Goal: Information Seeking & Learning: Learn about a topic

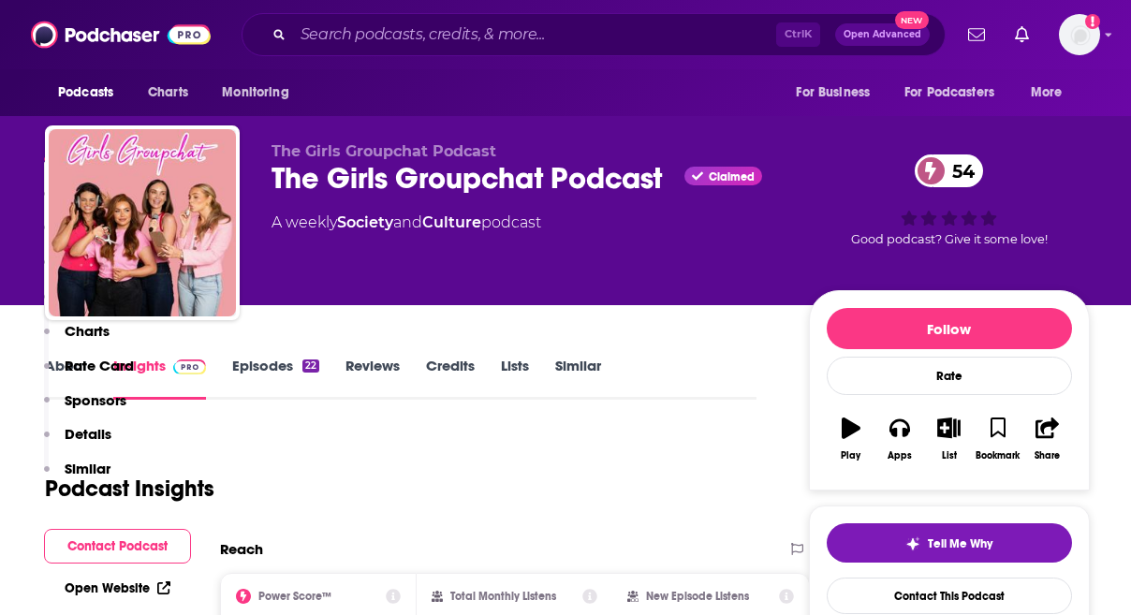
scroll to position [374, 0]
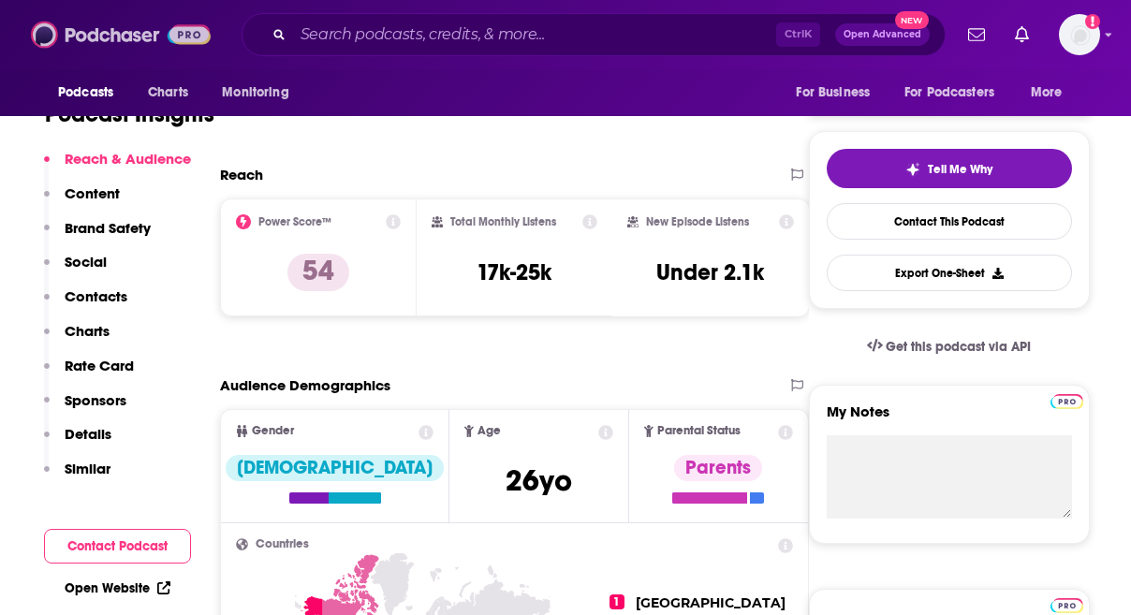
click at [93, 39] on img at bounding box center [121, 35] width 180 height 36
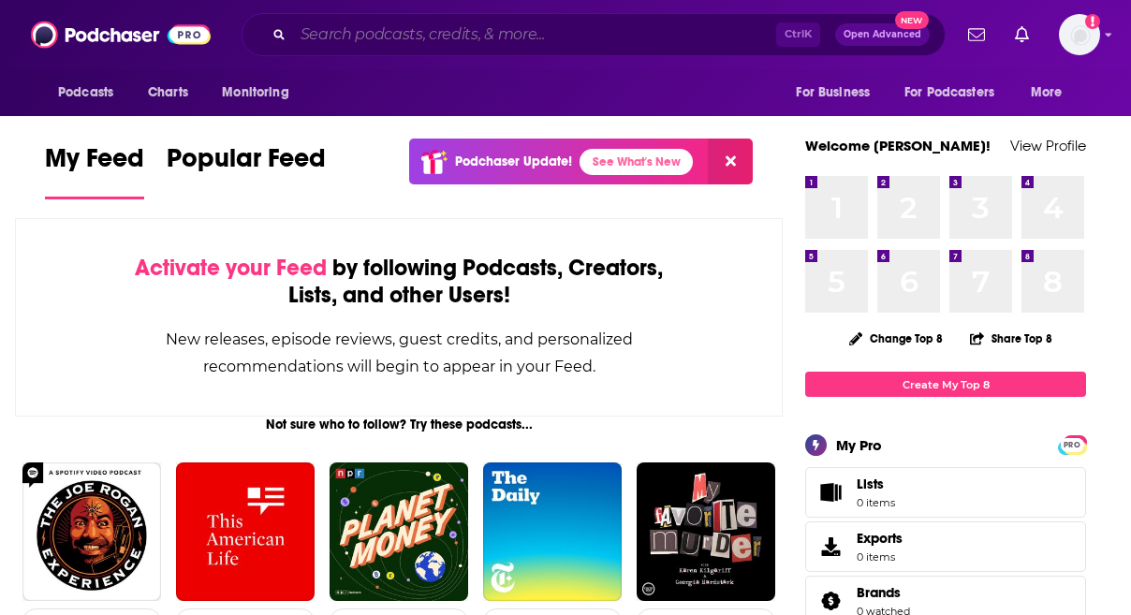
click at [345, 37] on input "Search podcasts, credits, & more..." at bounding box center [534, 35] width 483 height 30
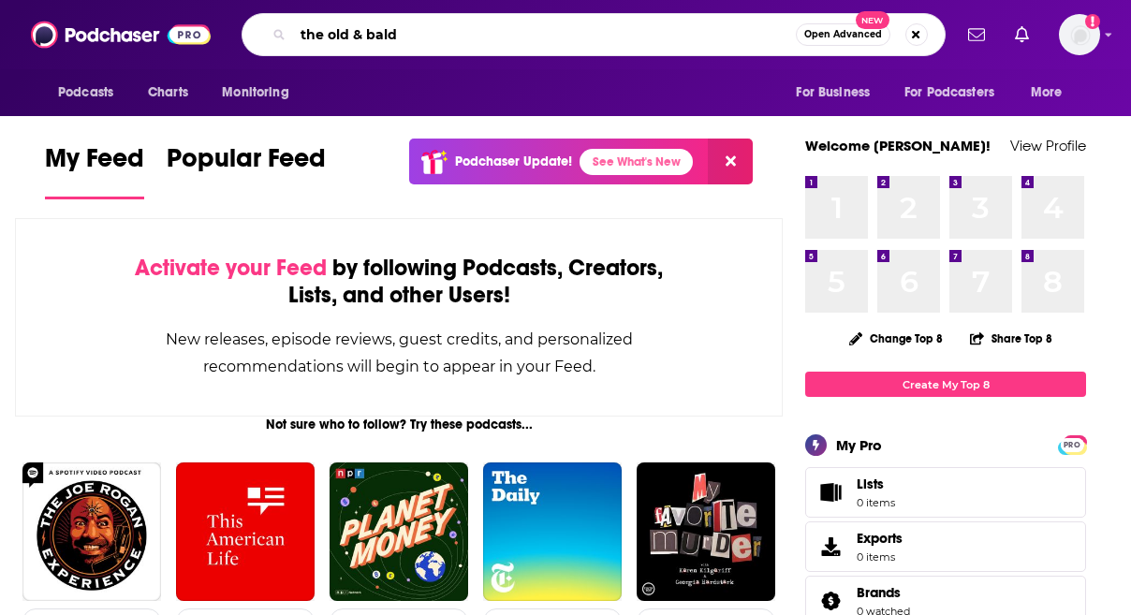
type input "the old & bald"
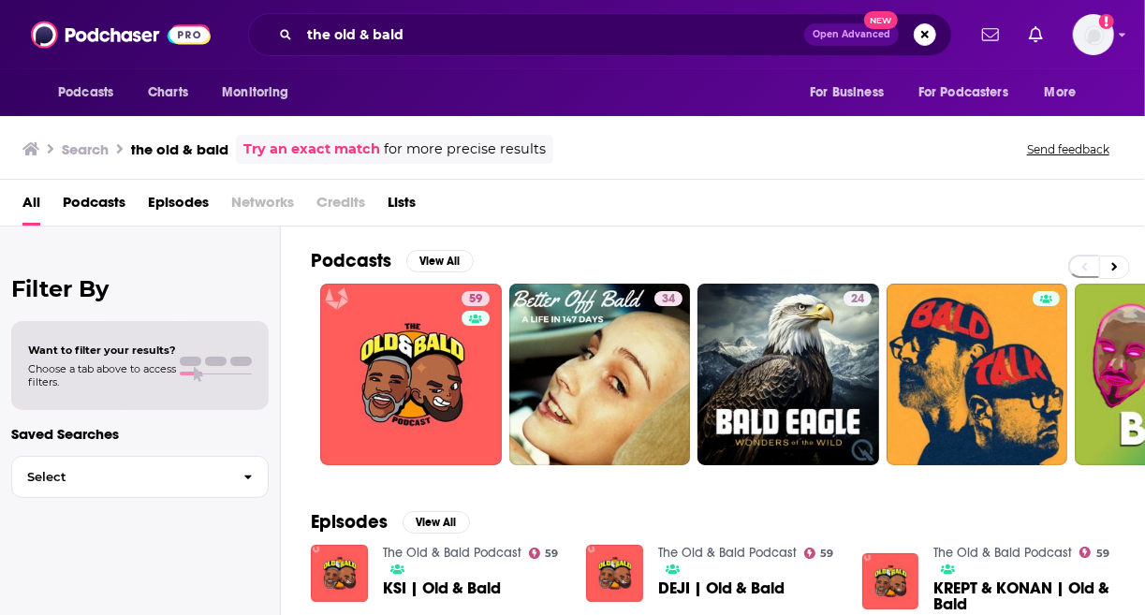
click at [76, 524] on div "Filter By Want to filter your results? Choose a tab above to access filters. Sa…" at bounding box center [140, 533] width 281 height 615
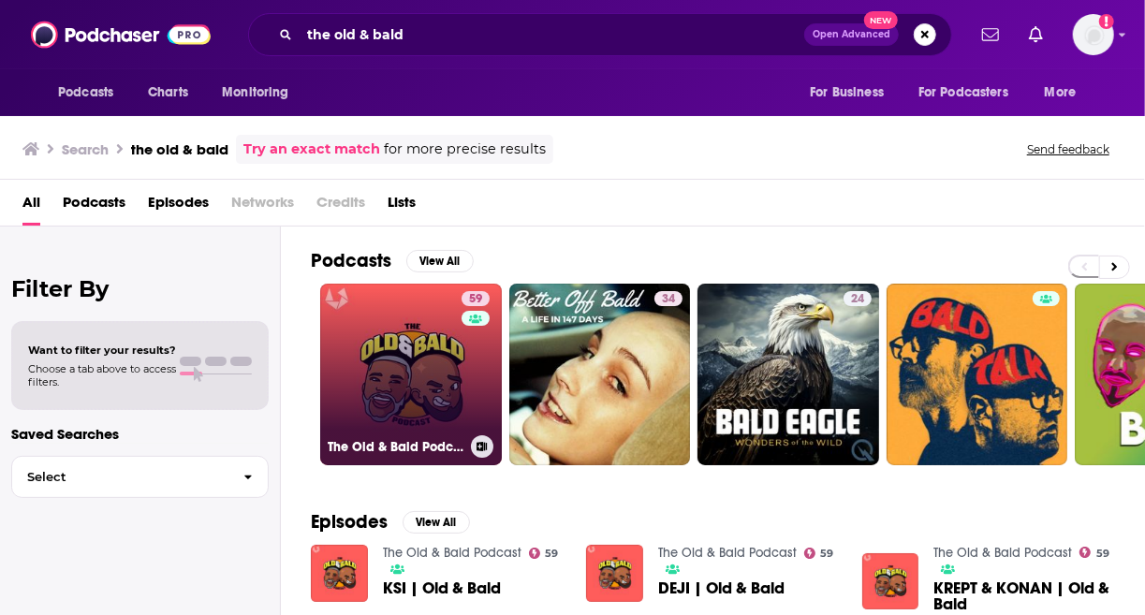
click at [411, 340] on link "59 The Old & Bald Podcast" at bounding box center [411, 375] width 182 height 182
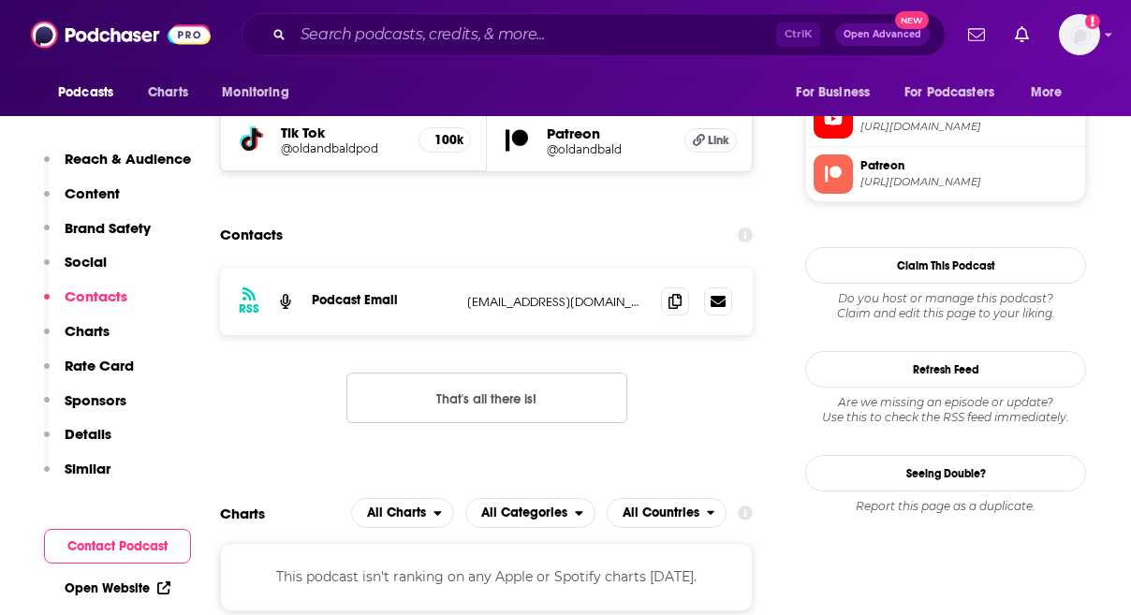
scroll to position [1685, 0]
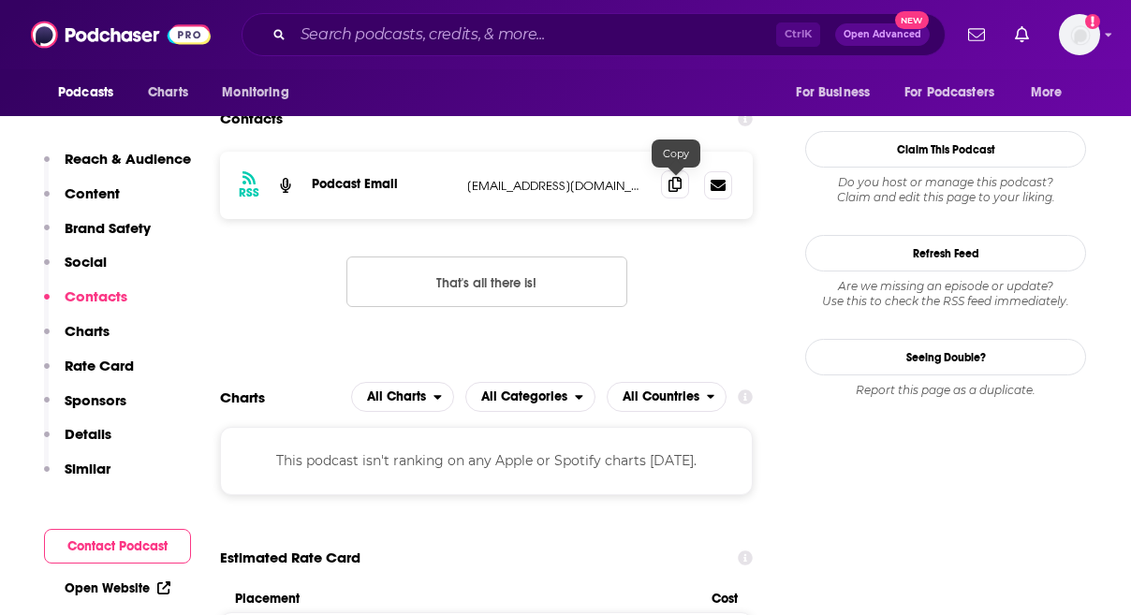
click at [670, 186] on icon at bounding box center [674, 184] width 13 height 15
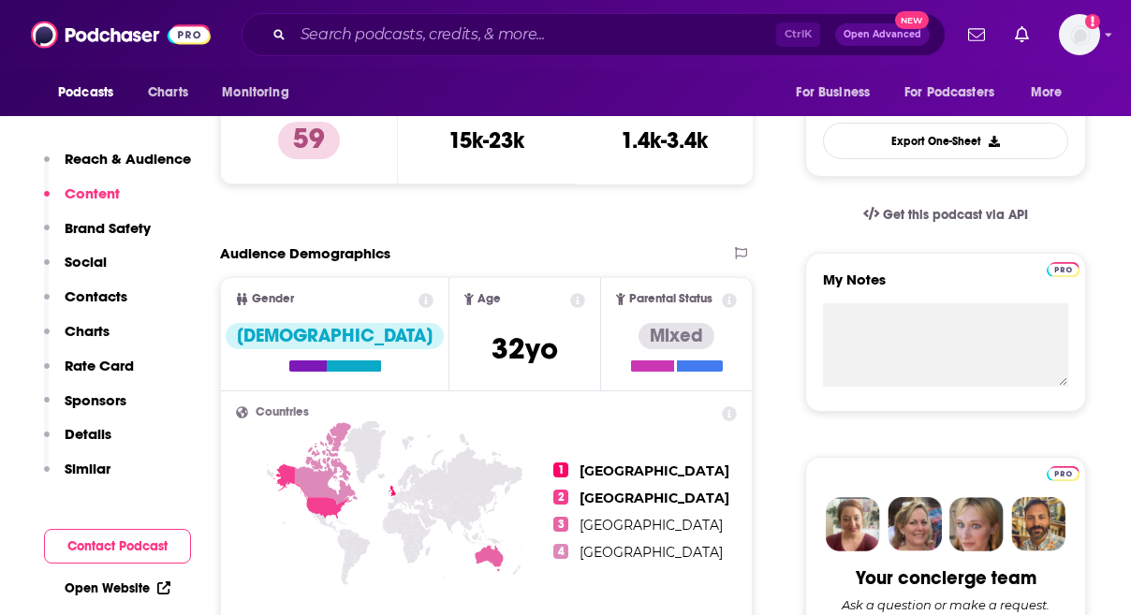
scroll to position [374, 0]
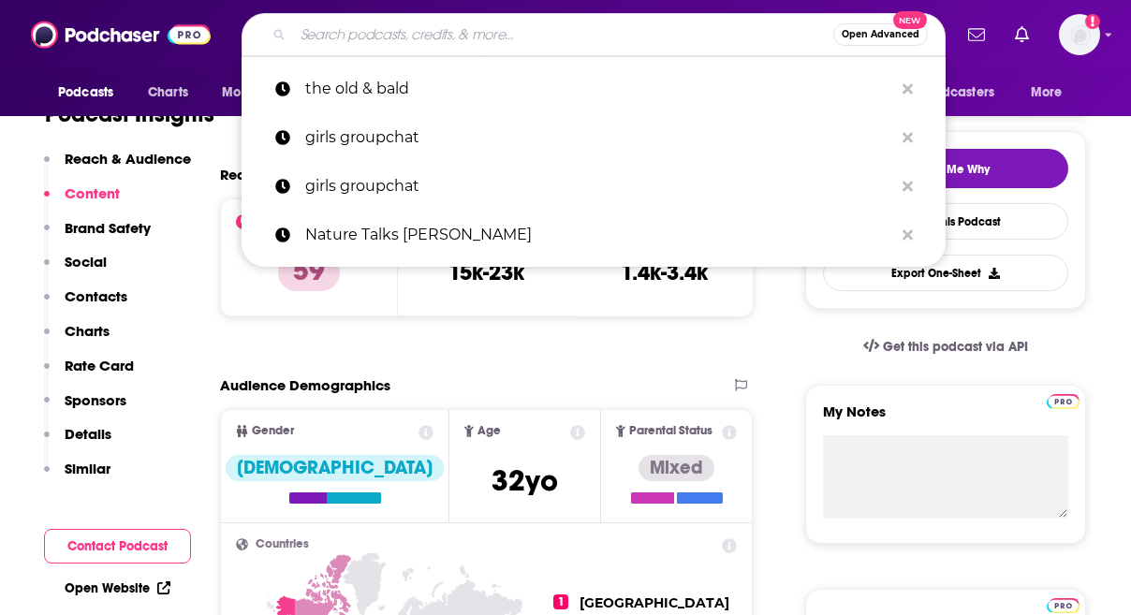
click at [508, 37] on input "Search podcasts, credits, & more..." at bounding box center [563, 35] width 540 height 30
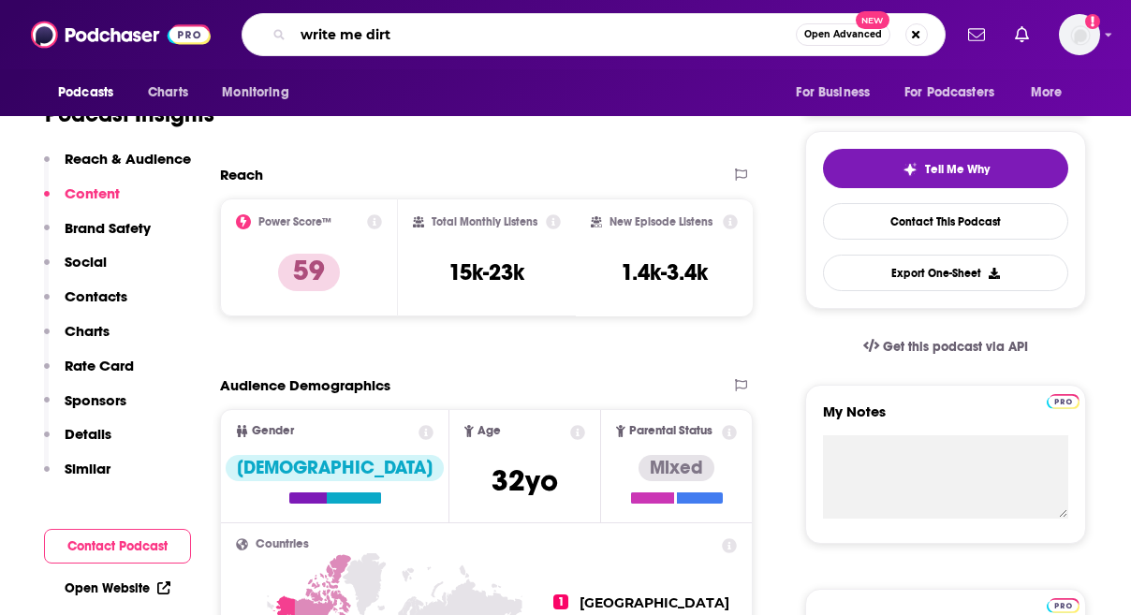
type input "write me dirty"
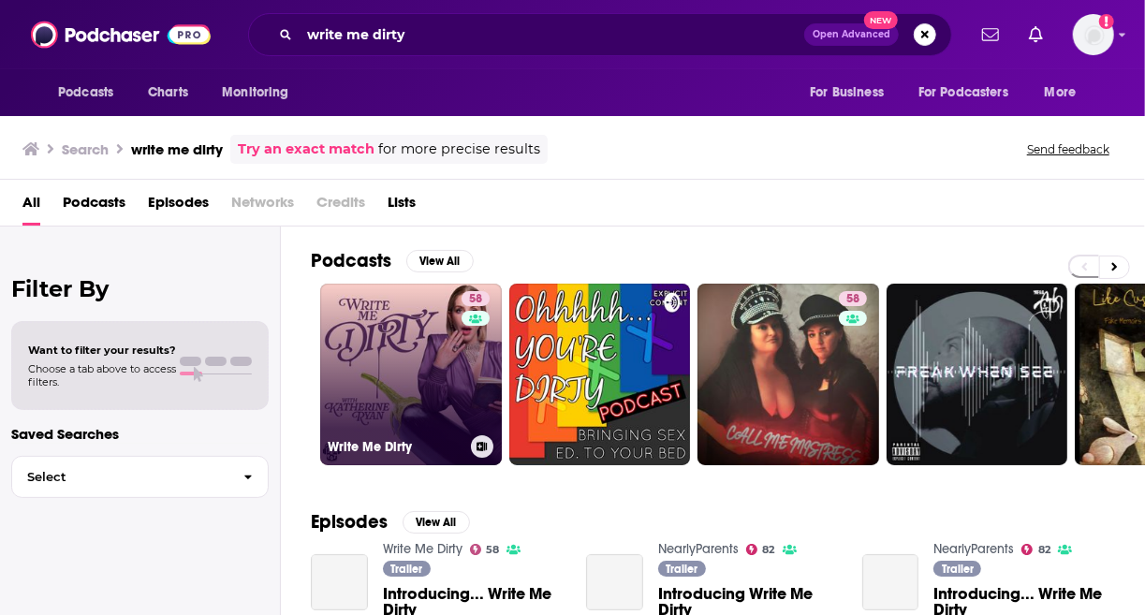
click at [417, 403] on link "58 Write Me Dirty" at bounding box center [411, 375] width 182 height 182
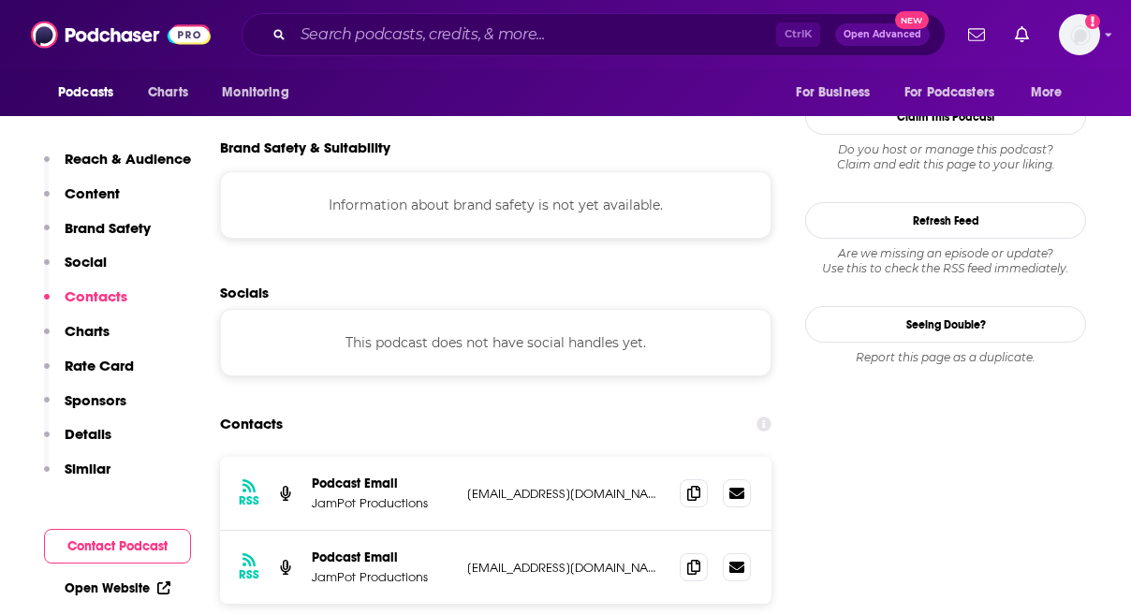
scroll to position [1778, 0]
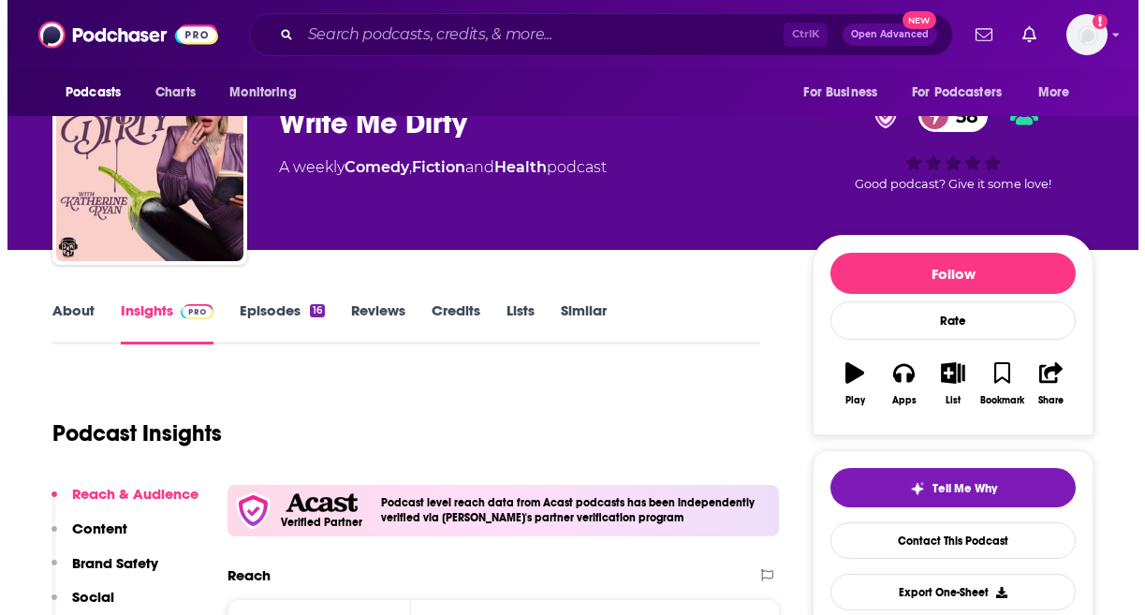
scroll to position [0, 0]
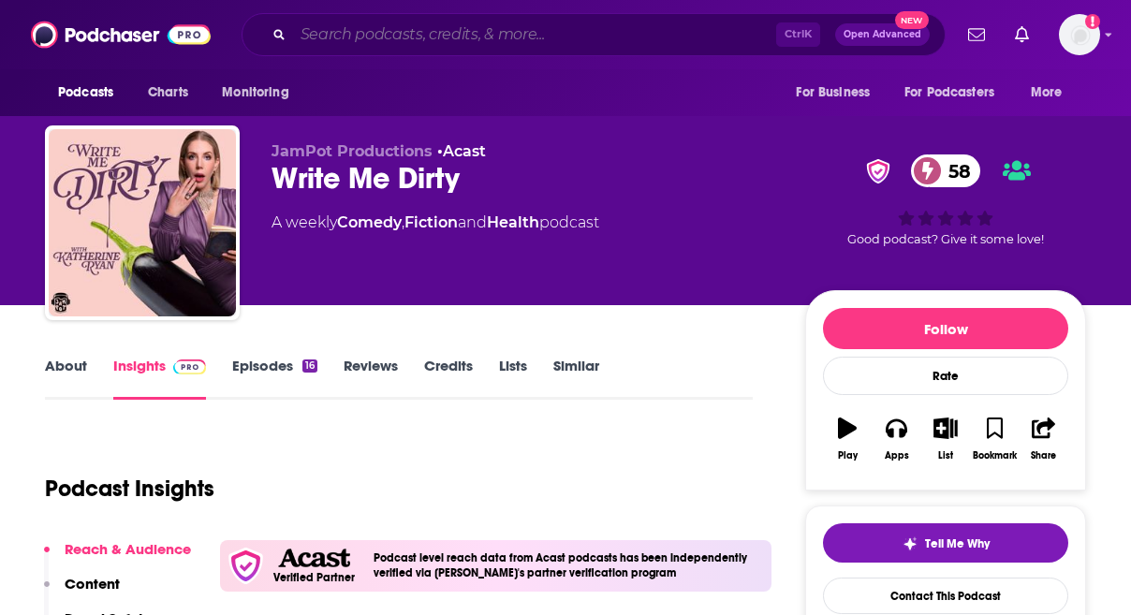
click at [446, 38] on input "Search podcasts, credits, & more..." at bounding box center [534, 35] width 483 height 30
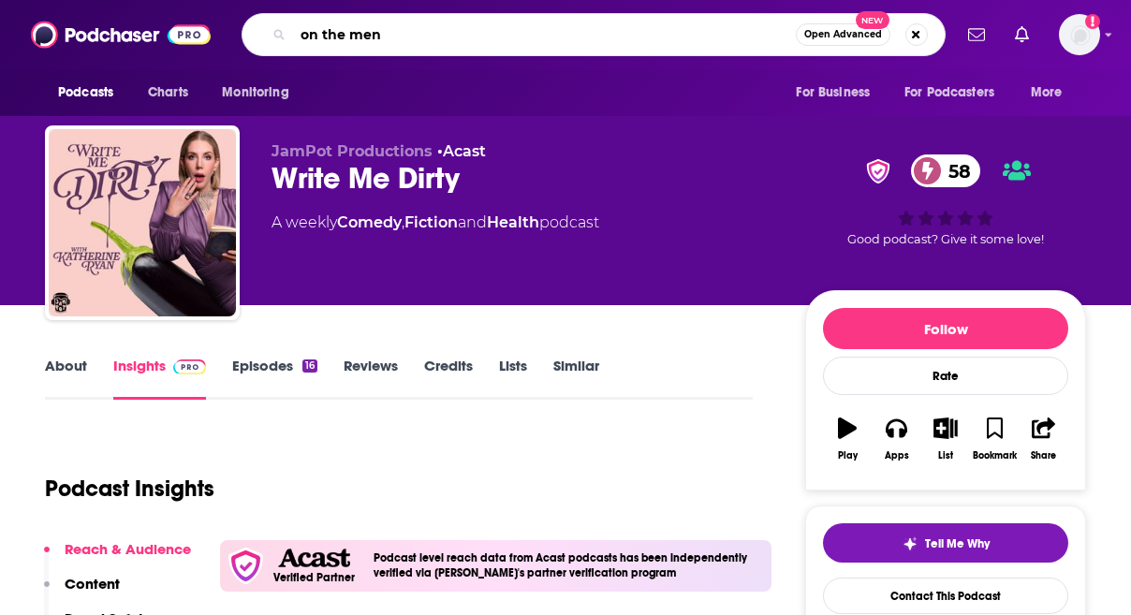
type input "on the mend"
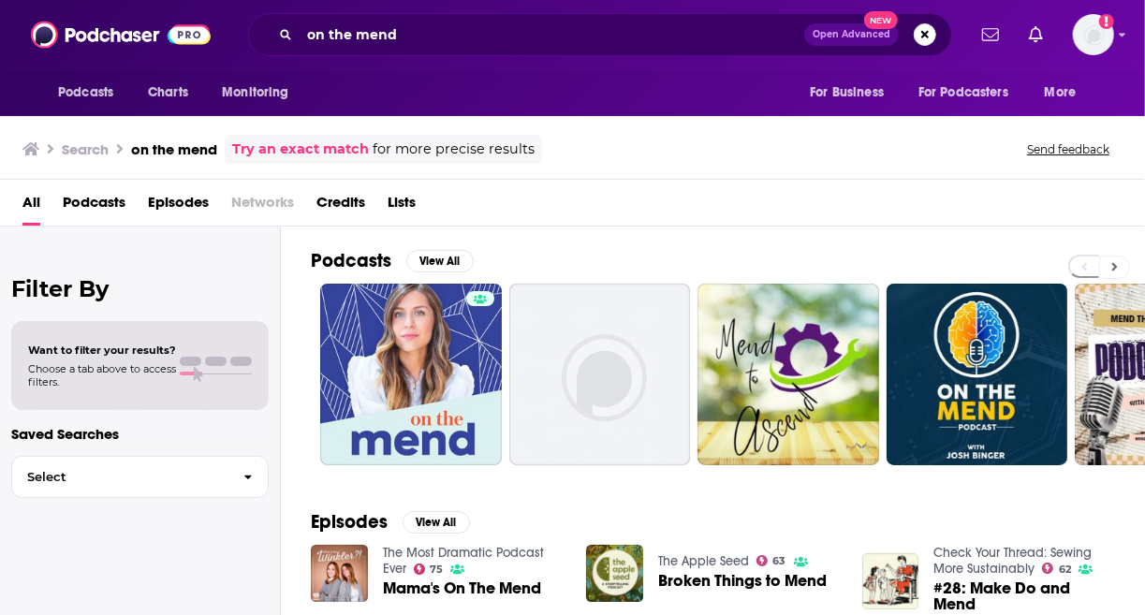
click at [1109, 271] on button at bounding box center [1114, 267] width 31 height 23
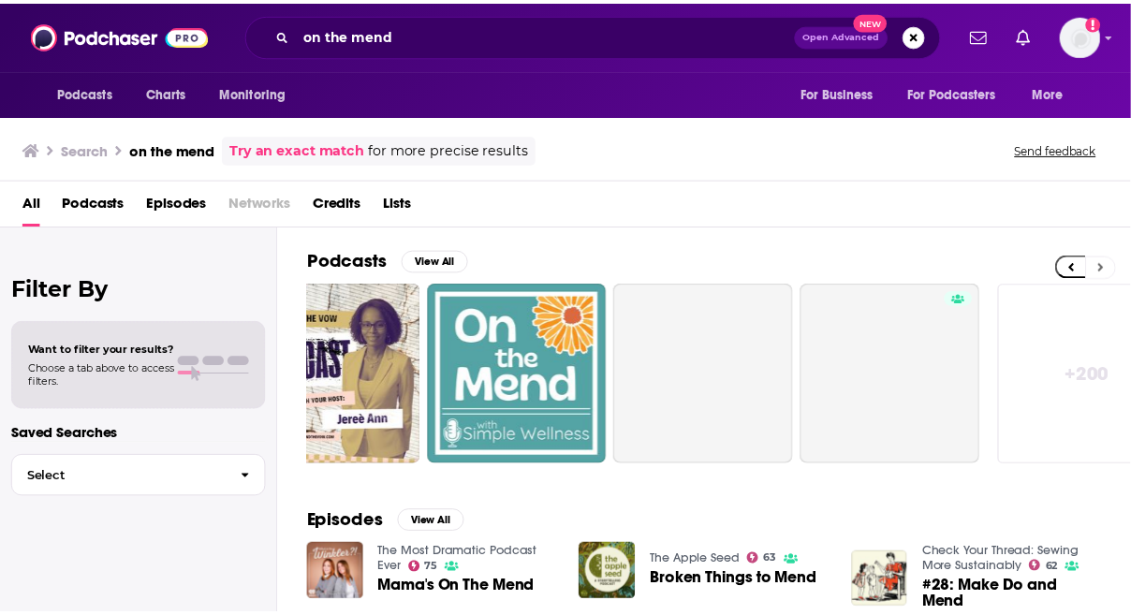
scroll to position [0, 834]
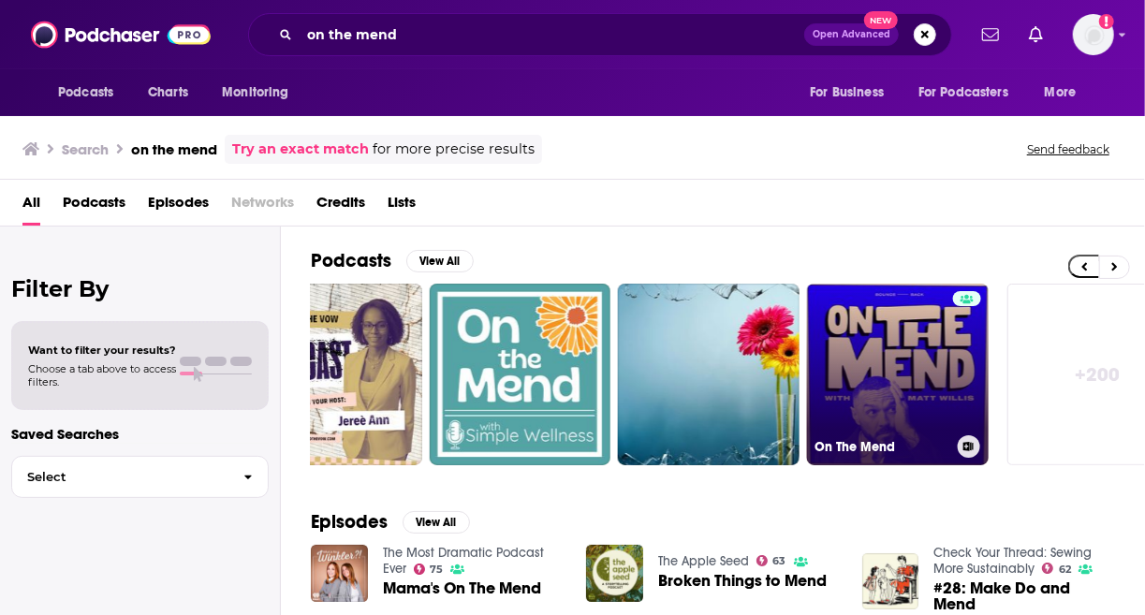
click at [909, 413] on link "On The Mend" at bounding box center [898, 375] width 182 height 182
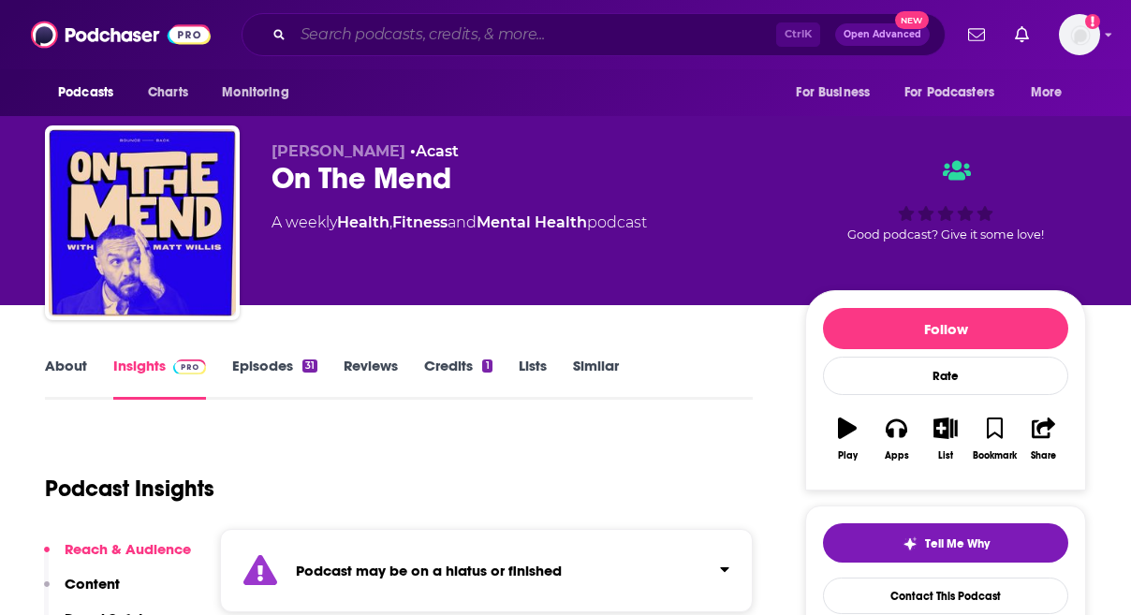
click at [431, 42] on input "Search podcasts, credits, & more..." at bounding box center [534, 35] width 483 height 30
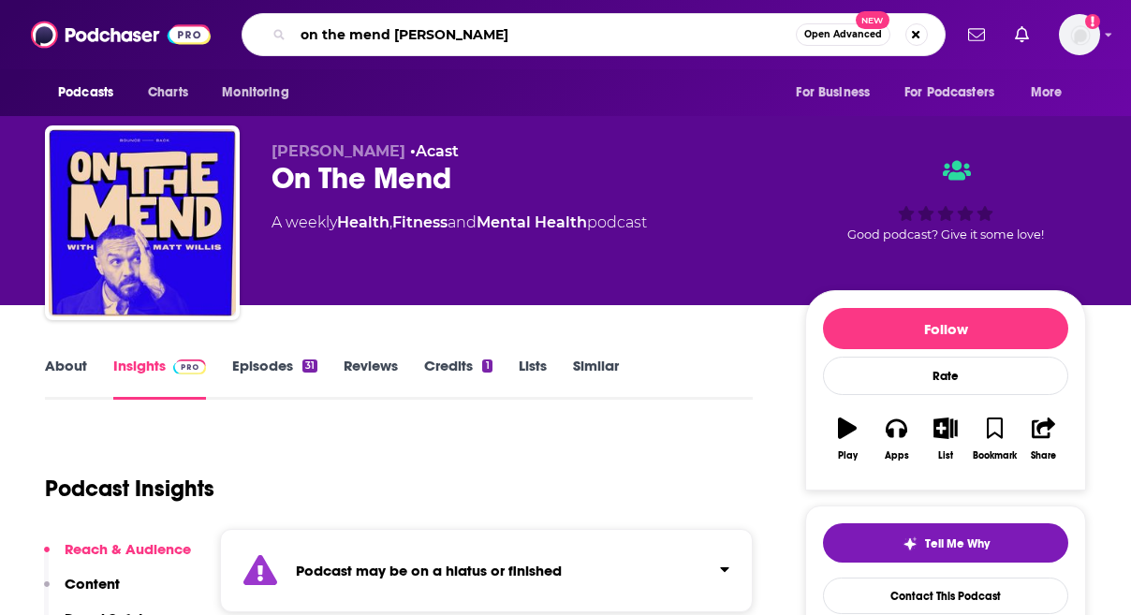
type input "on the mend [PERSON_NAME]"
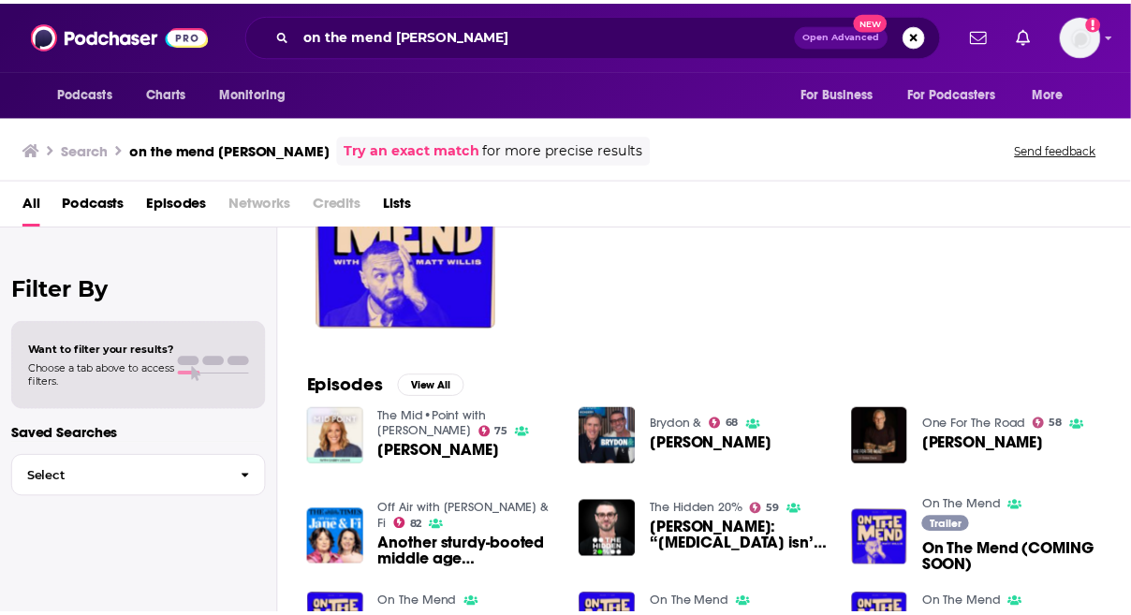
scroll to position [94, 0]
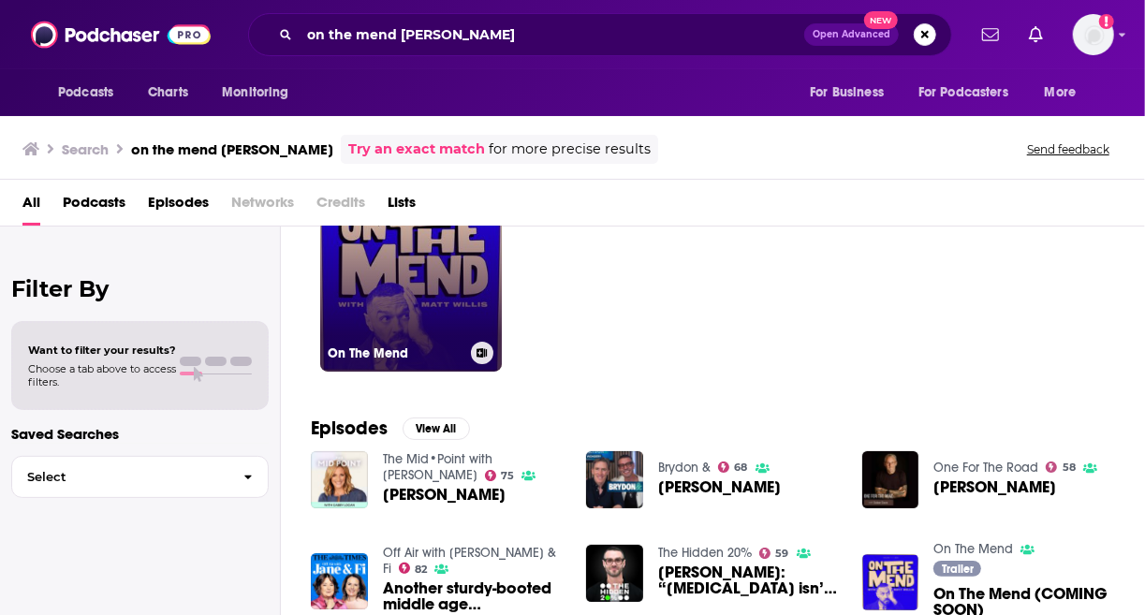
click at [425, 287] on link "On The Mend" at bounding box center [411, 281] width 182 height 182
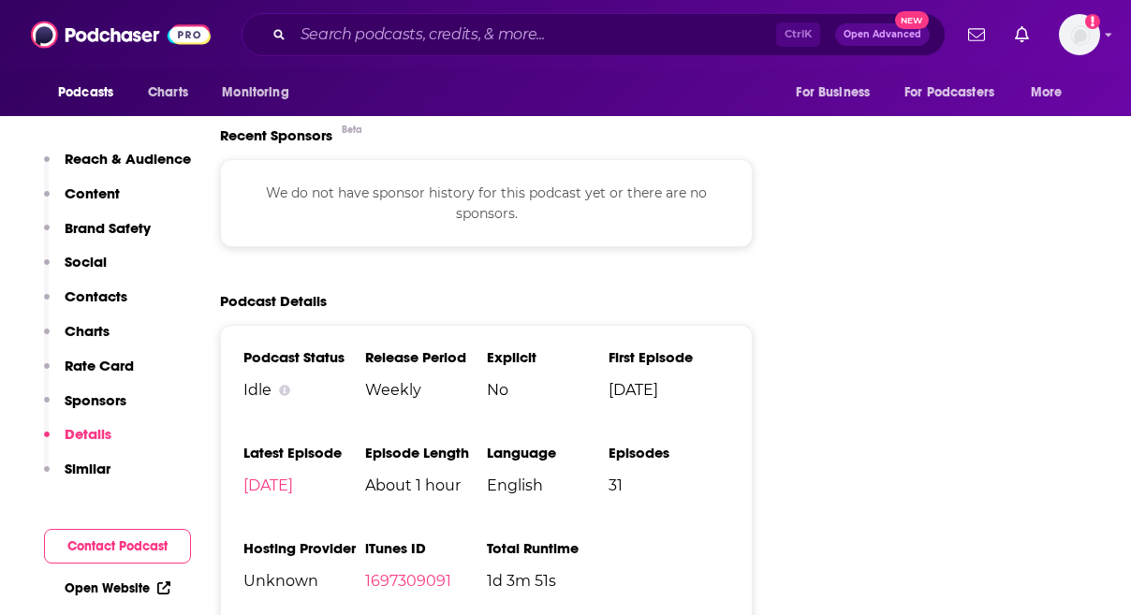
scroll to position [2901, 0]
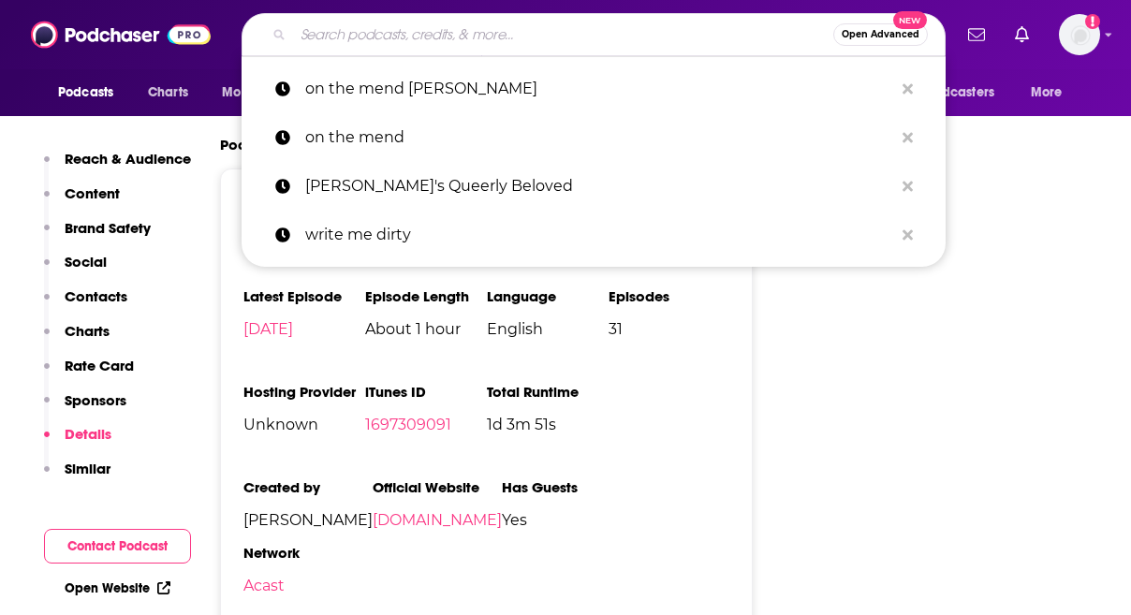
click at [388, 34] on input "Search podcasts, credits, & more..." at bounding box center [563, 35] width 540 height 30
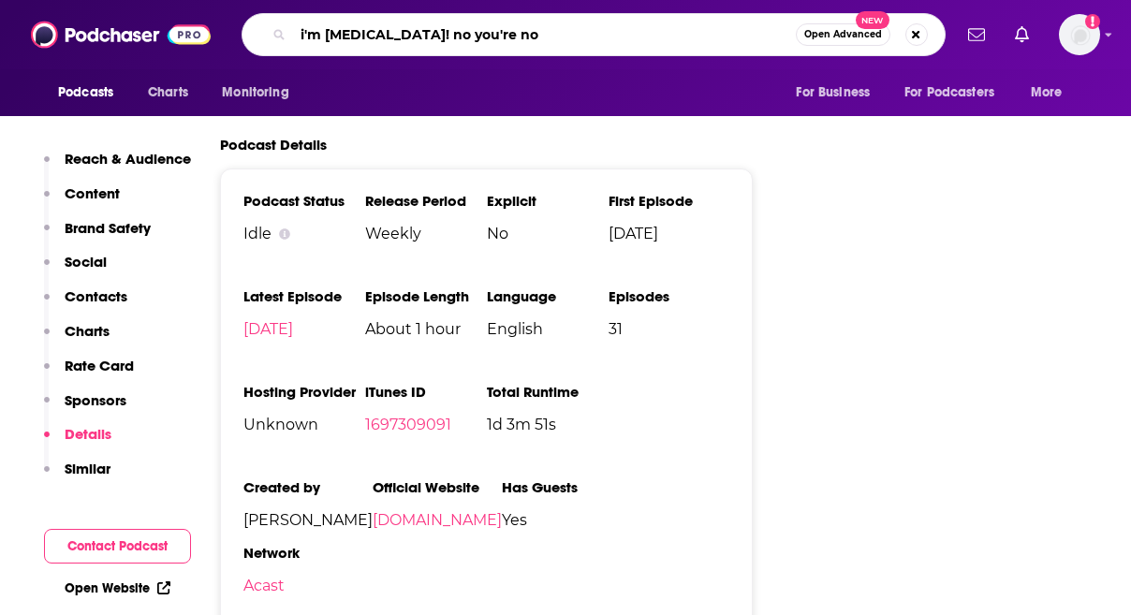
type input "i'm [MEDICAL_DATA]! no you're not"
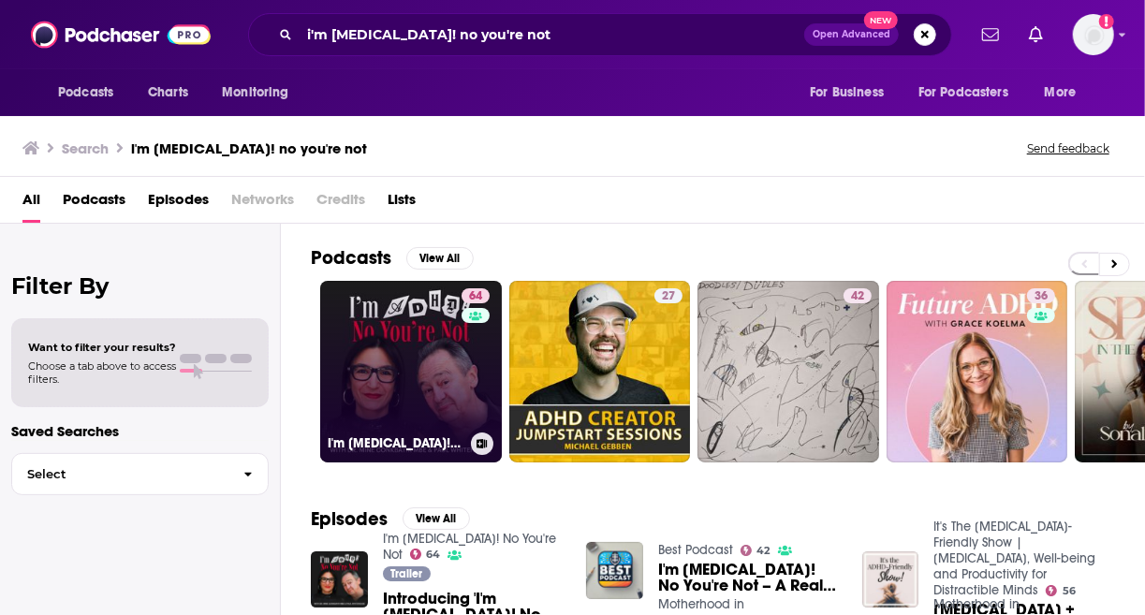
click at [475, 387] on div "64" at bounding box center [477, 360] width 33 height 144
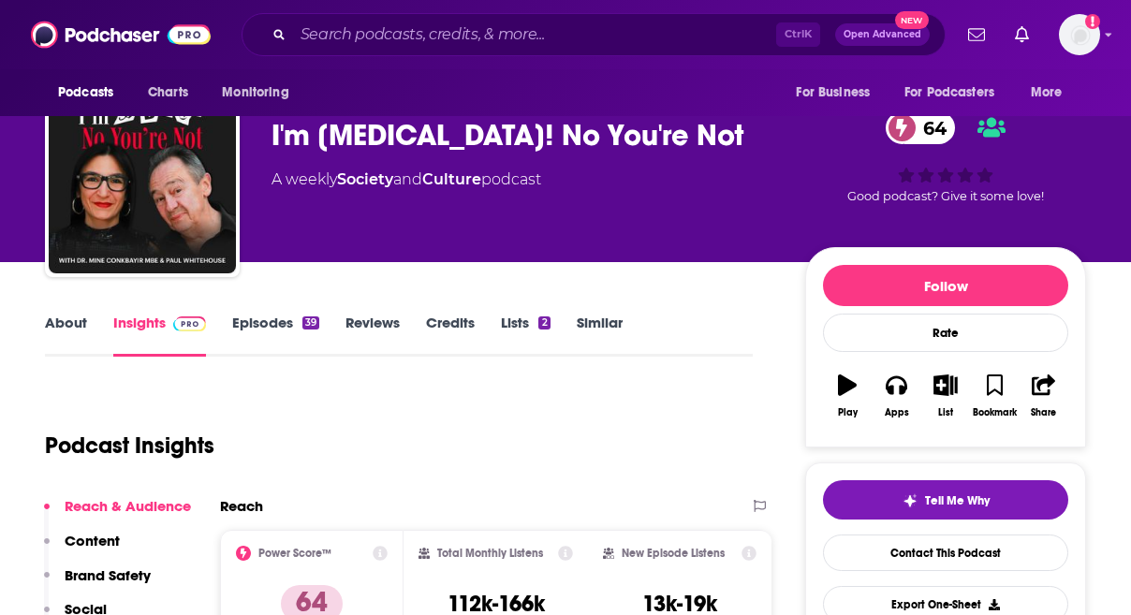
scroll to position [187, 0]
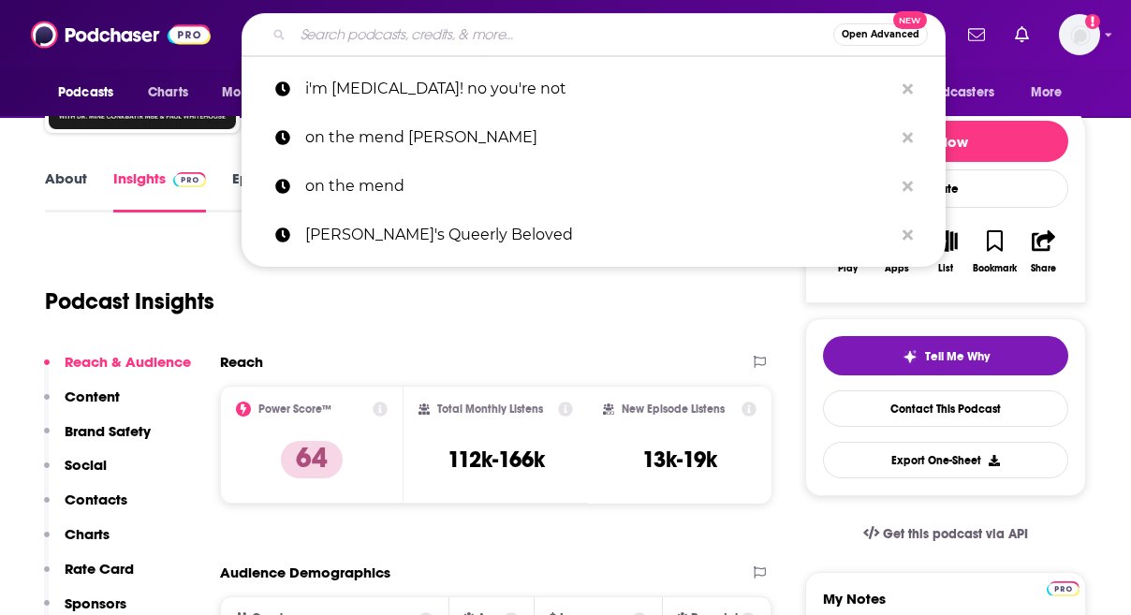
click at [367, 34] on input "Search podcasts, credits, & more..." at bounding box center [563, 35] width 540 height 30
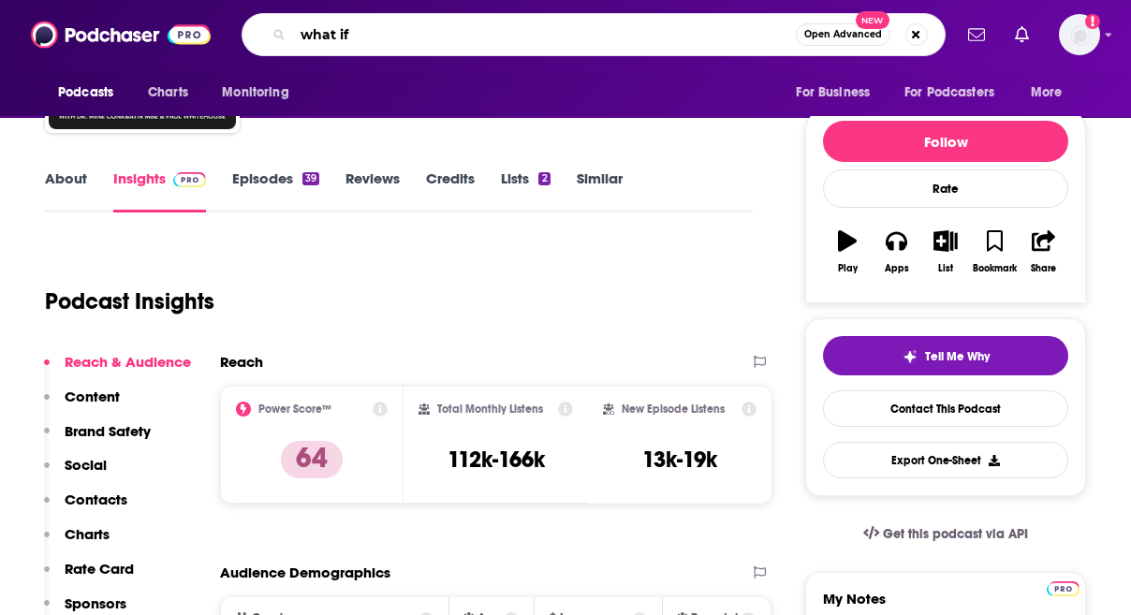
type input "what if?"
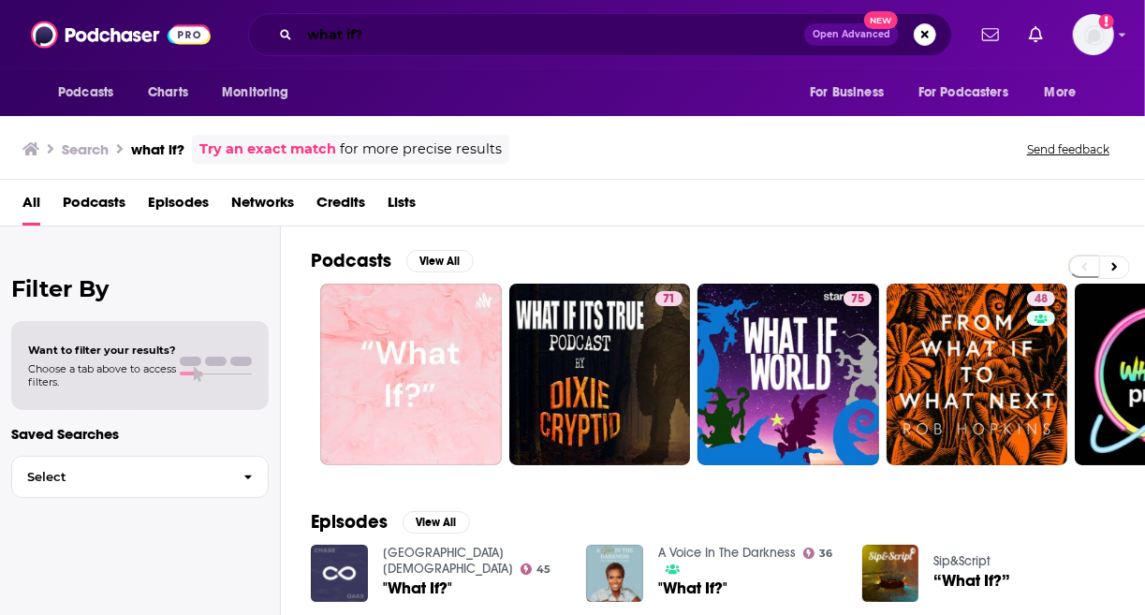
click at [397, 31] on input "what if?" at bounding box center [552, 35] width 504 height 30
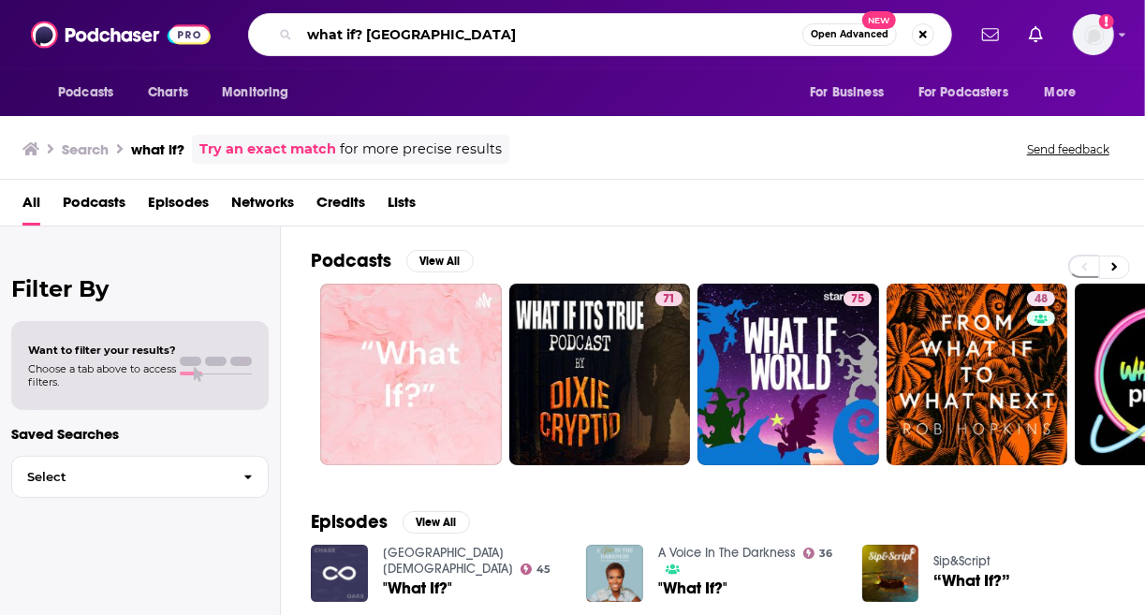
type input "what if? [GEOGRAPHIC_DATA]"
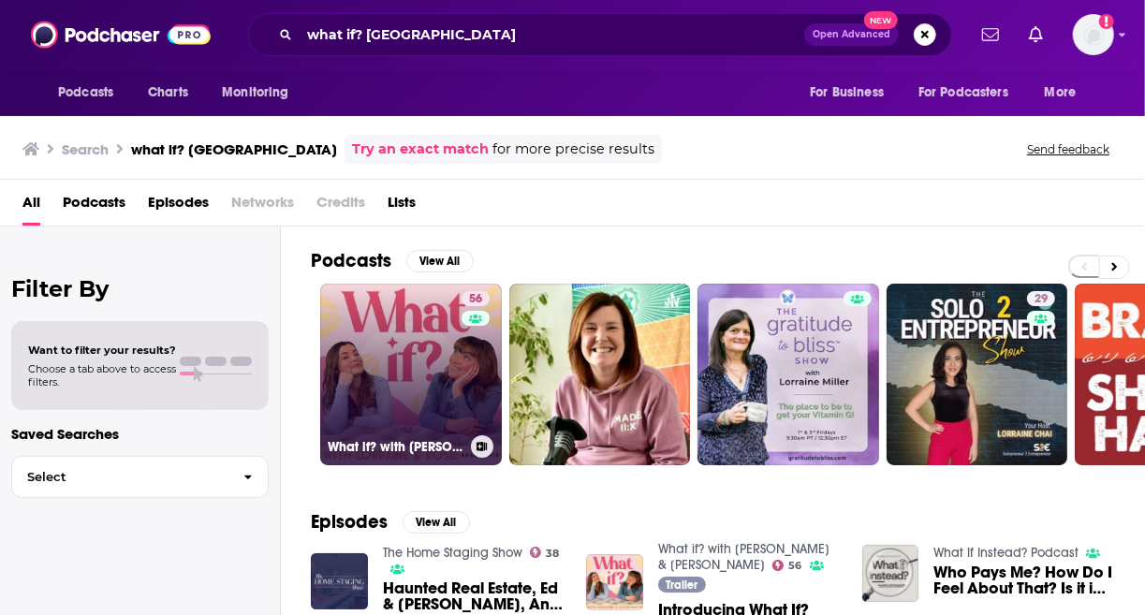
click at [358, 358] on link "56 What if? with [PERSON_NAME] & [PERSON_NAME]" at bounding box center [411, 375] width 182 height 182
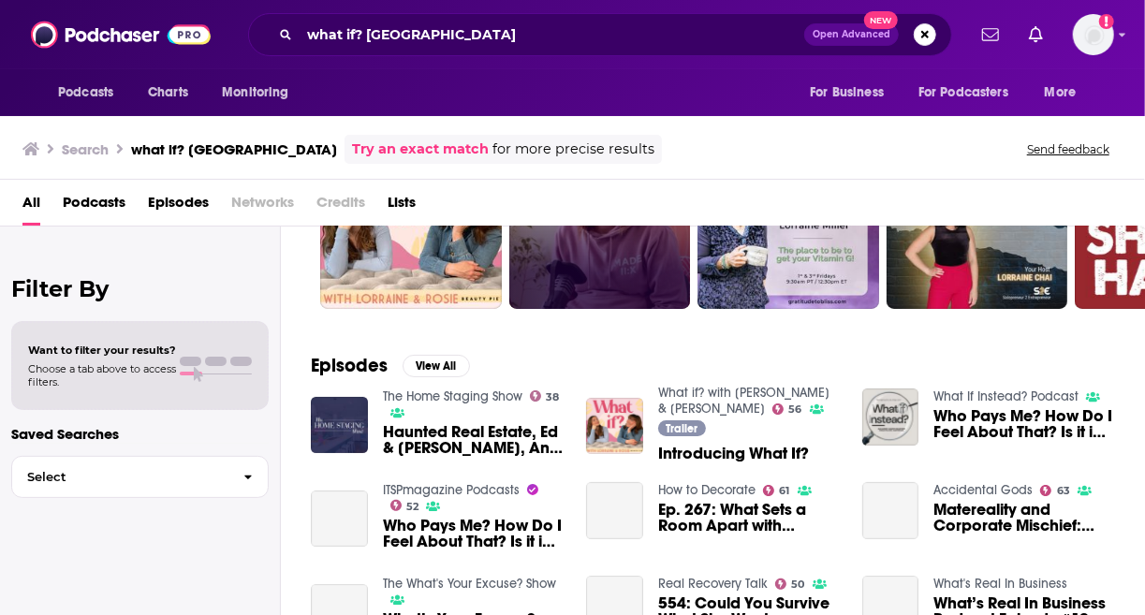
scroll to position [281, 0]
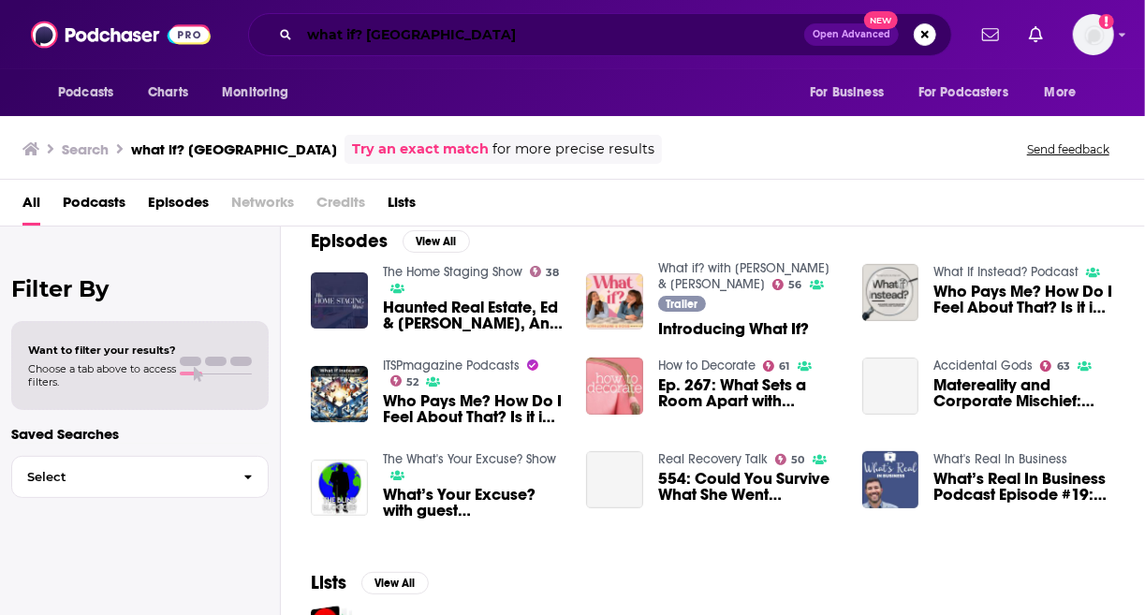
click at [326, 34] on input "what if? [GEOGRAPHIC_DATA]" at bounding box center [552, 35] width 504 height 30
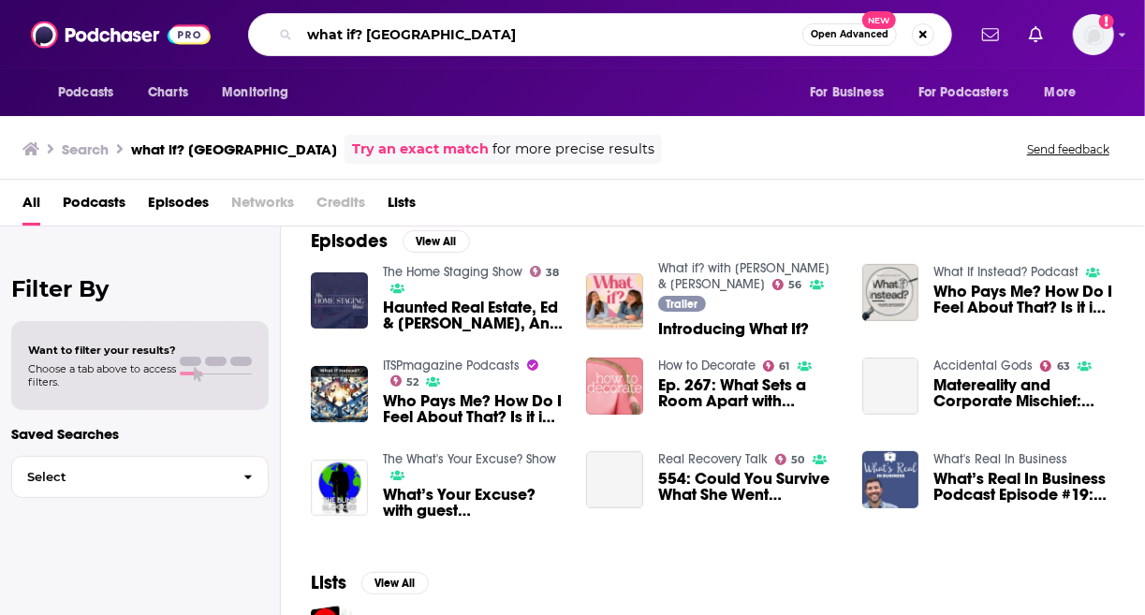
click at [326, 34] on input "what if? [GEOGRAPHIC_DATA]" at bounding box center [551, 35] width 503 height 30
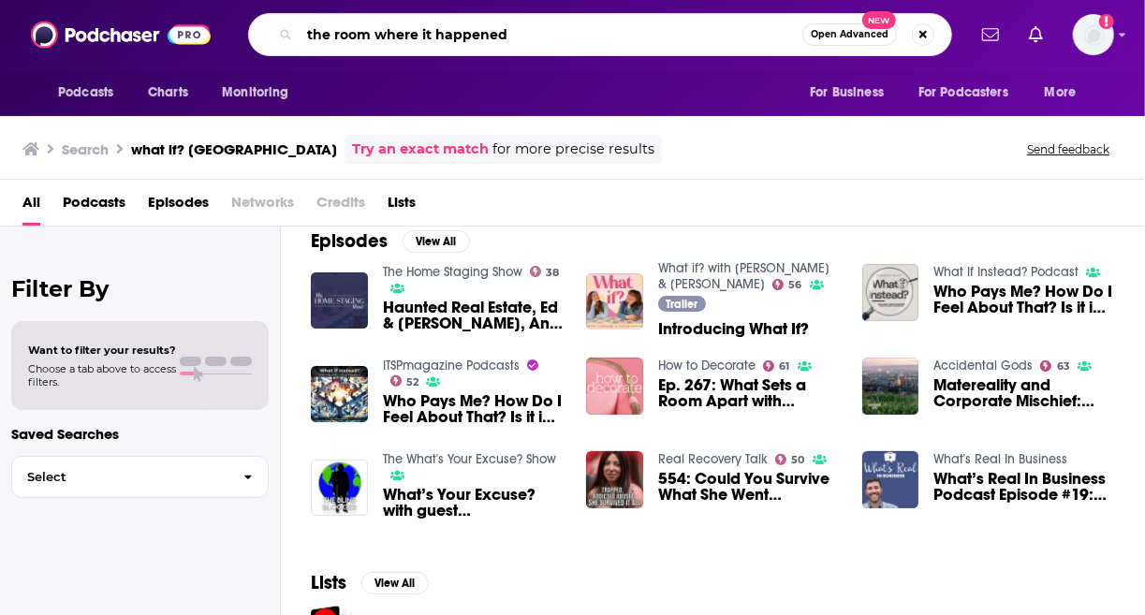
type input "the room where it happened"
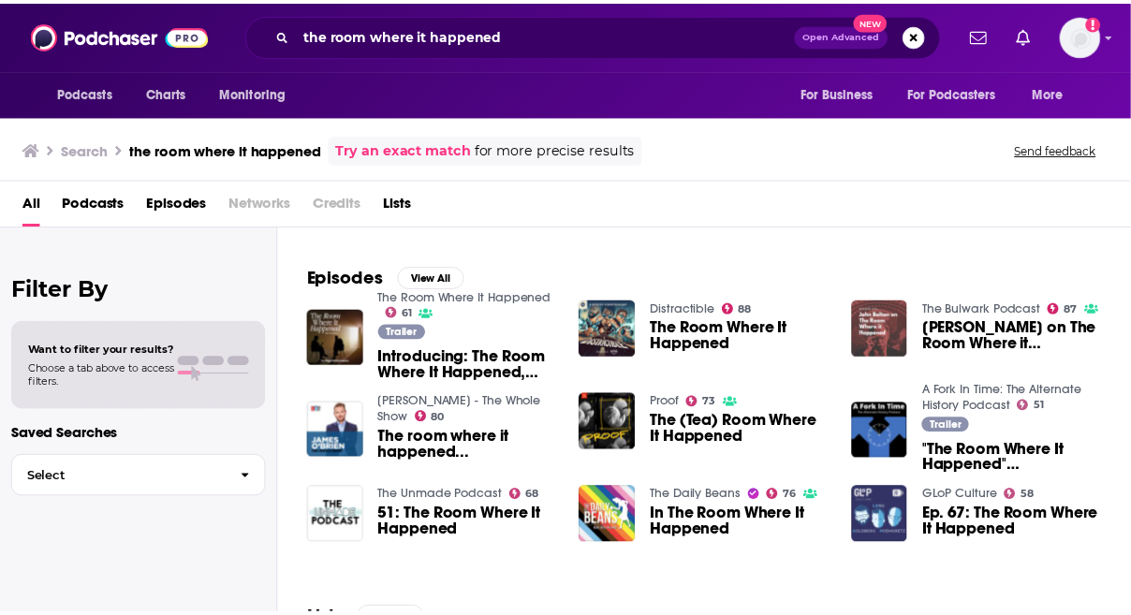
scroll to position [281, 0]
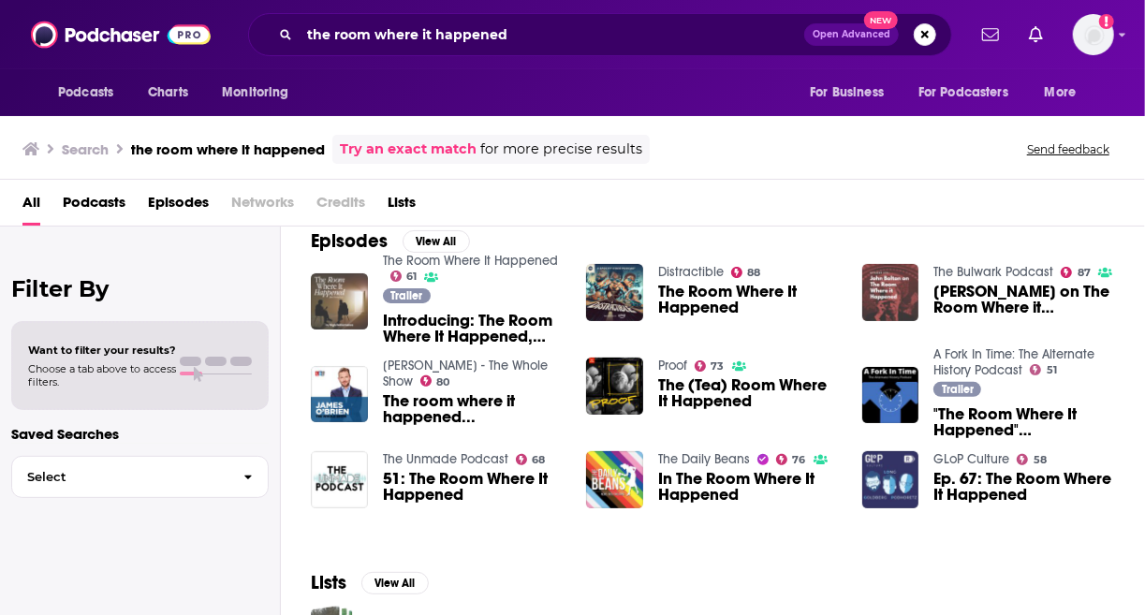
click at [318, 282] on img "Introducing: The Room Where It Happened, with Jake Humphrey" at bounding box center [339, 301] width 57 height 57
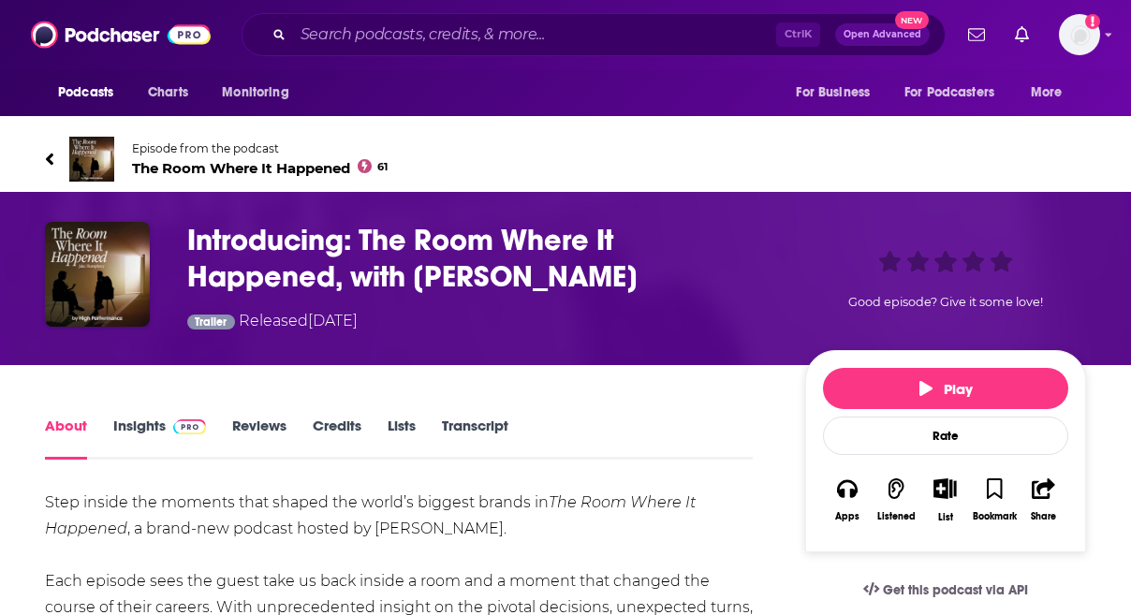
click at [134, 422] on link "Insights" at bounding box center [159, 437] width 93 height 43
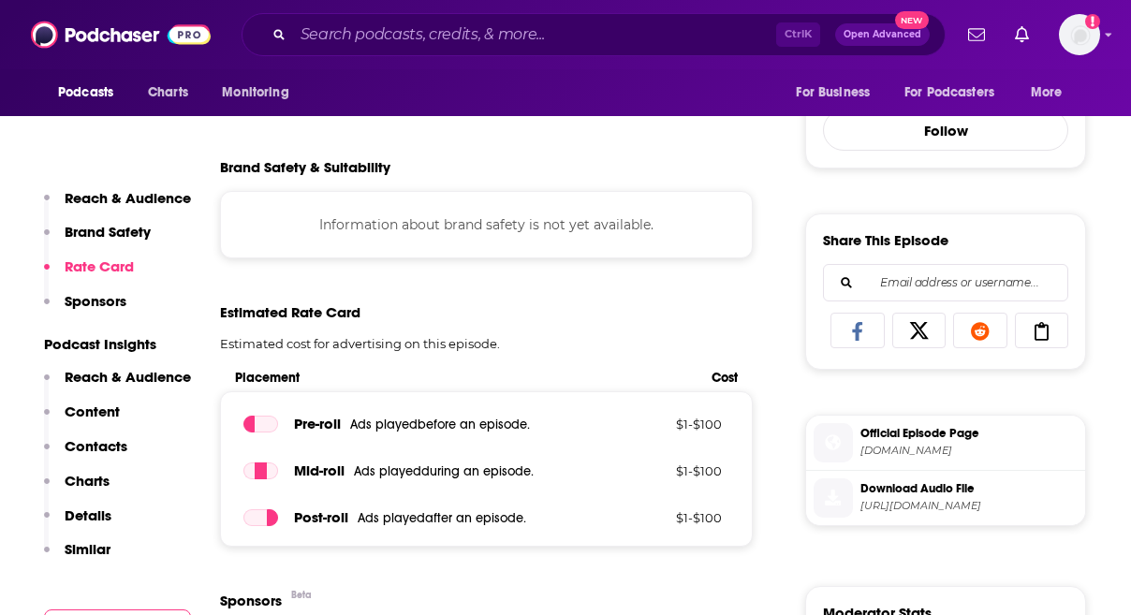
scroll to position [749, 0]
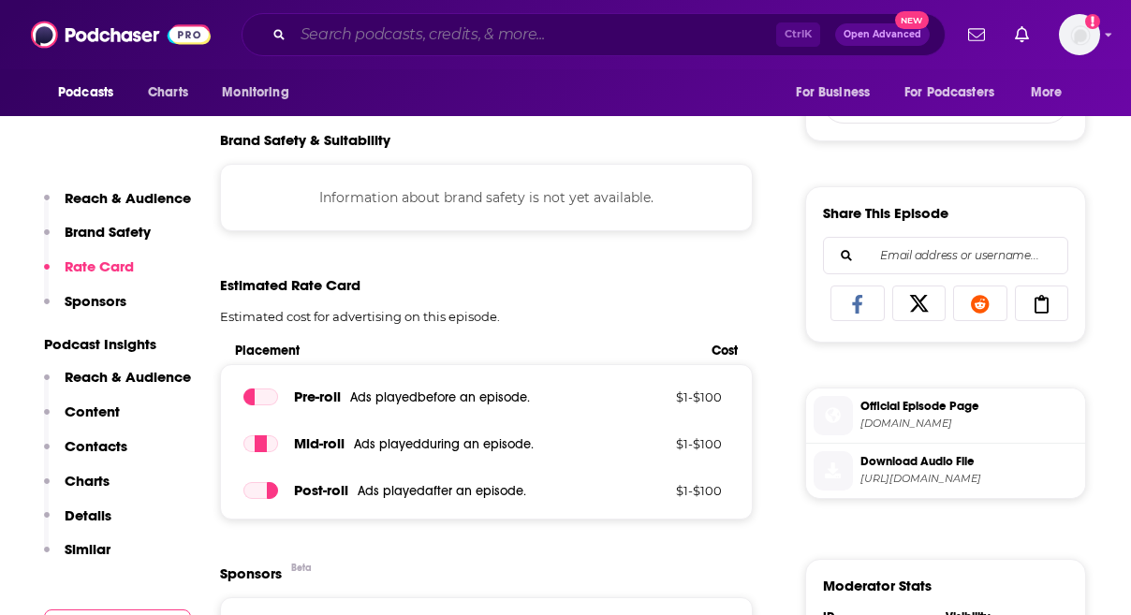
click at [439, 30] on input "Search podcasts, credits, & more..." at bounding box center [534, 35] width 483 height 30
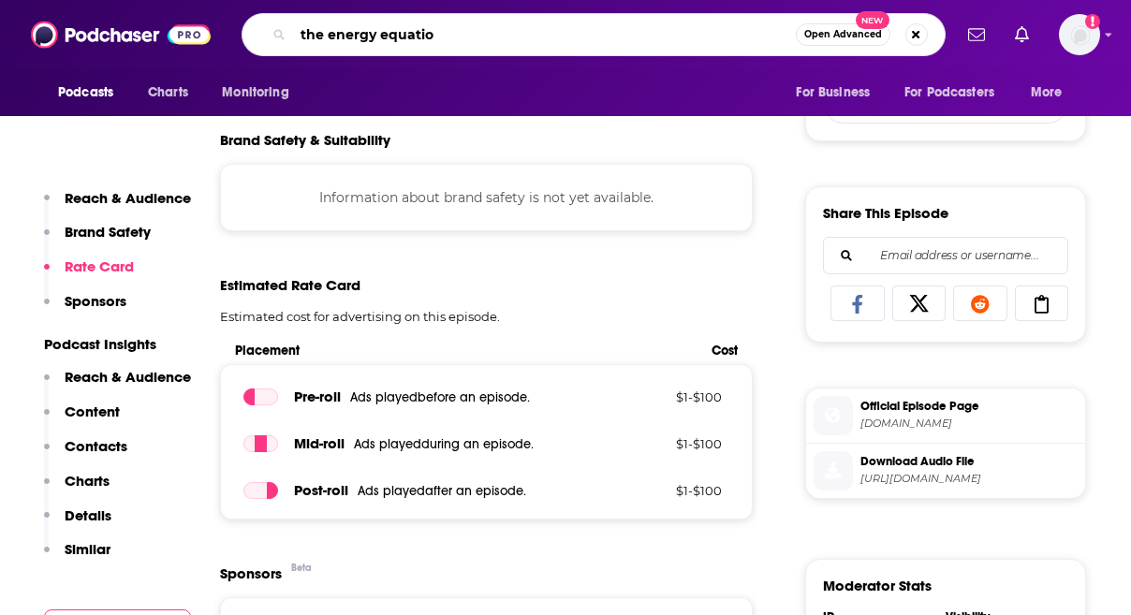
type input "the energy equation"
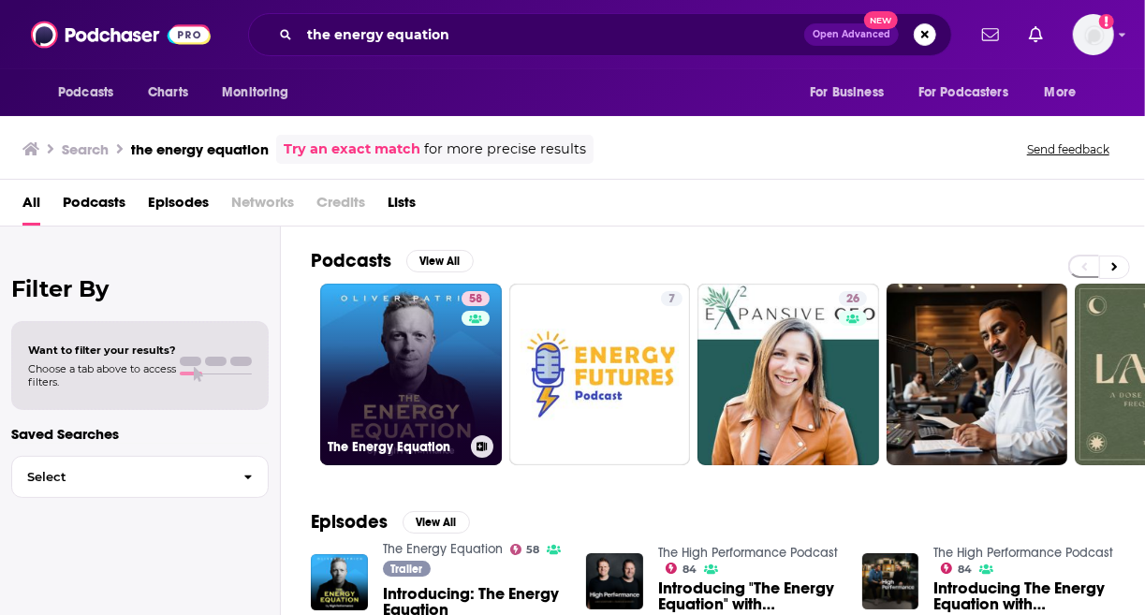
click at [459, 384] on link "58 The Energy Equation" at bounding box center [411, 375] width 182 height 182
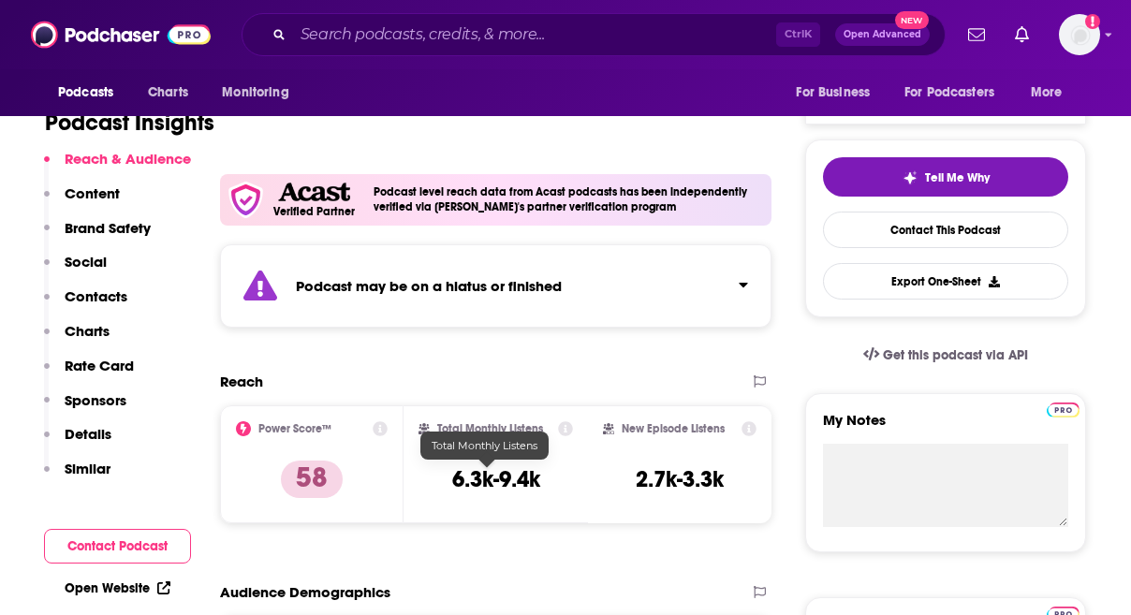
scroll to position [468, 0]
